Goal: Check status: Check status

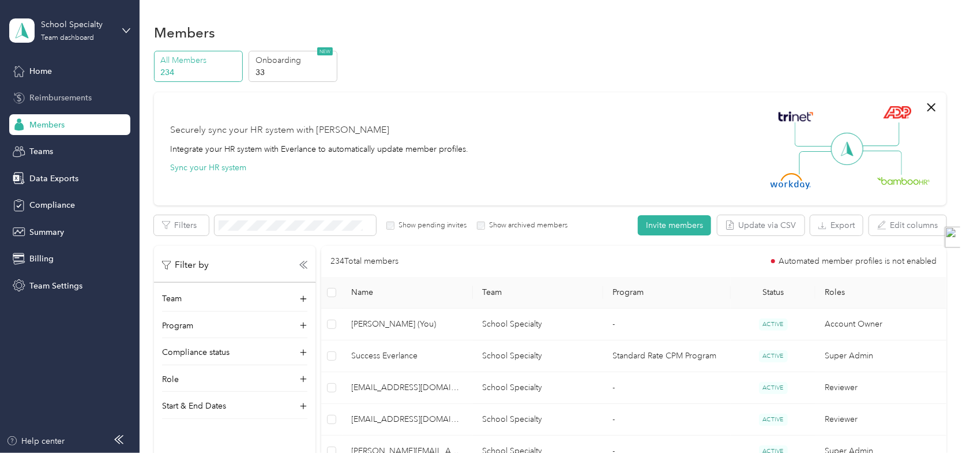
click at [49, 100] on span "Reimbursements" at bounding box center [60, 98] width 62 height 12
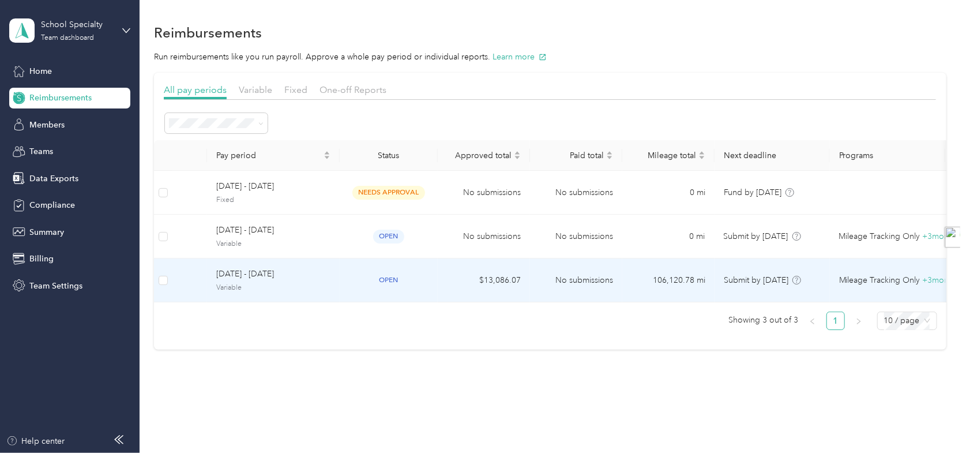
click at [315, 273] on span "[DATE] - [DATE]" at bounding box center [273, 273] width 114 height 13
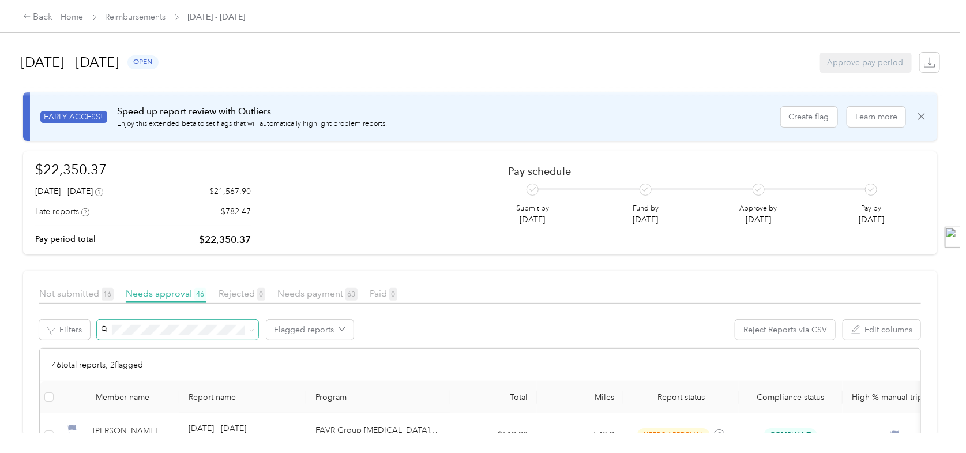
click at [189, 321] on span at bounding box center [177, 329] width 161 height 20
click at [168, 351] on span "[PERSON_NAME]" at bounding box center [136, 351] width 64 height 10
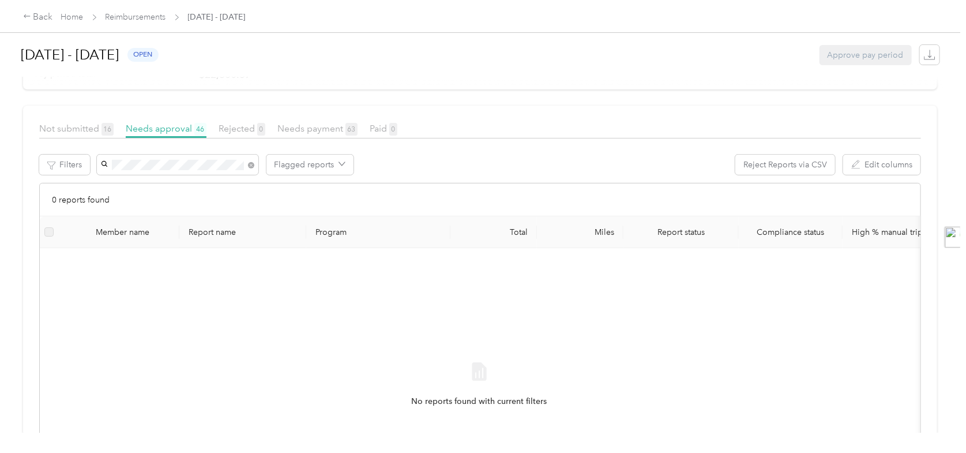
scroll to position [173, 0]
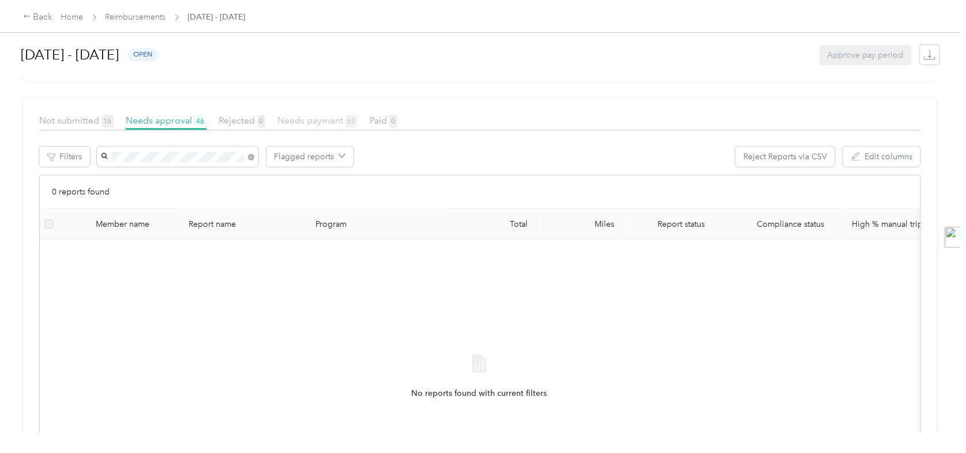
click at [289, 125] on span "Needs payment 63" at bounding box center [317, 120] width 80 height 11
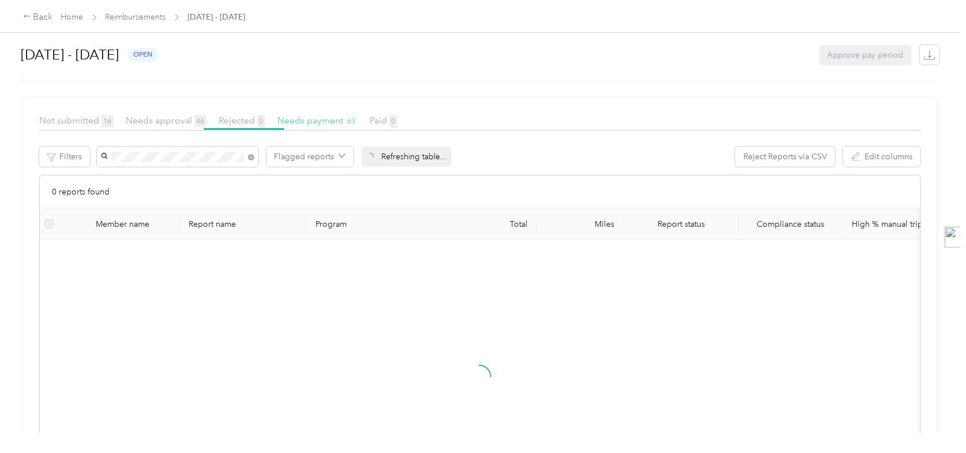
scroll to position [95, 0]
